Goal: Register for event/course

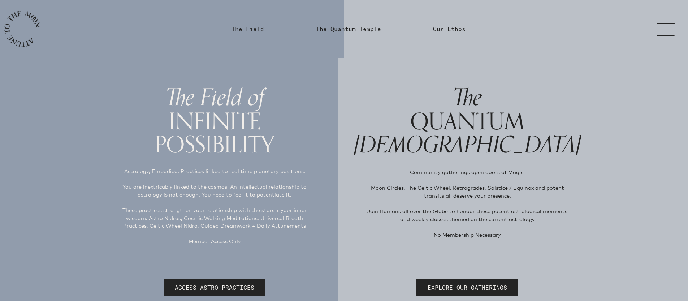
click at [653, 23] on link "menu" at bounding box center [670, 29] width 36 height 58
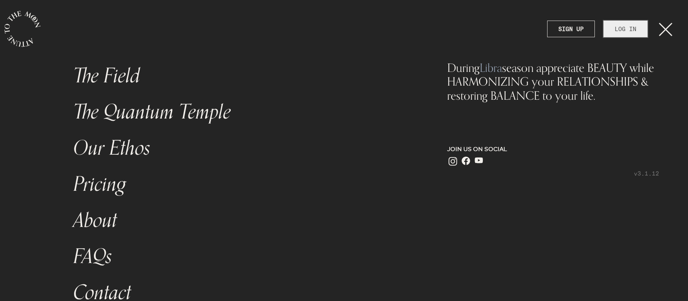
click at [616, 28] on link "LOG IN" at bounding box center [625, 29] width 44 height 17
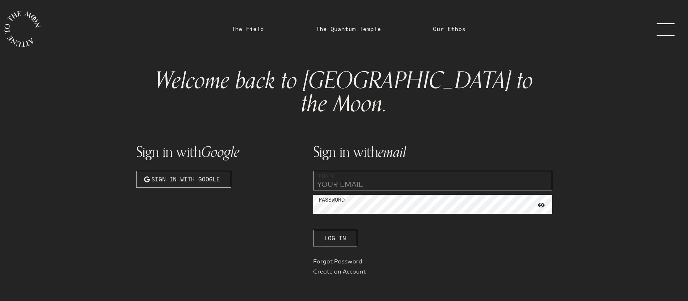
click at [361, 171] on input "email" at bounding box center [432, 180] width 239 height 19
click at [356, 28] on link "The Quantum Temple" at bounding box center [348, 29] width 65 height 9
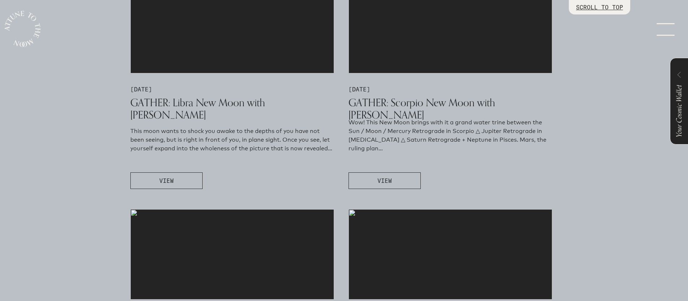
scroll to position [459, 0]
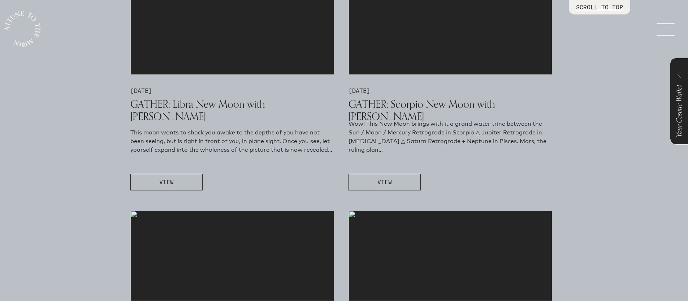
click at [172, 113] on section "[DATE] GATHER: Libra New Moon with [PERSON_NAME] This moon wants to shock you a…" at bounding box center [232, 87] width 204 height 206
click at [175, 183] on button "VIEW" at bounding box center [166, 182] width 72 height 17
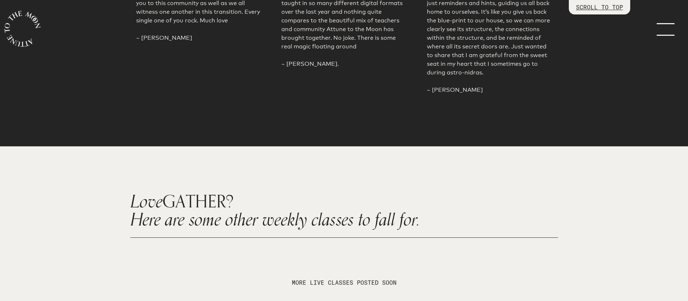
scroll to position [1310, 0]
